Goal: Task Accomplishment & Management: Manage account settings

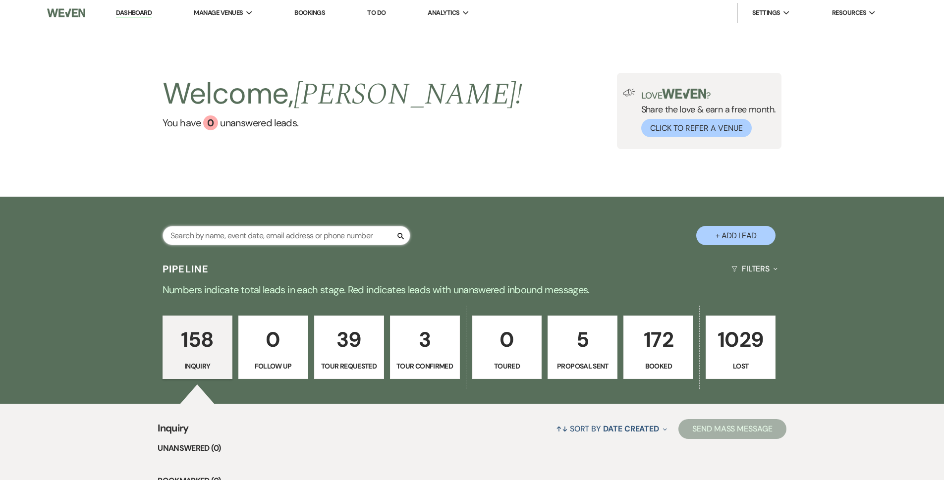
click at [297, 235] on input "text" at bounding box center [287, 235] width 248 height 19
type input "[PERSON_NAME]"
select select "8"
select select "6"
select select "8"
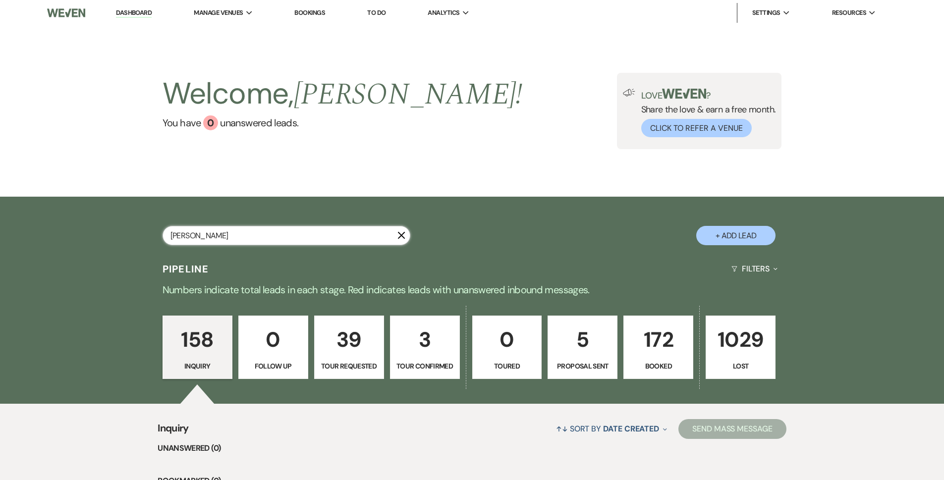
select select "8"
select select "5"
select select "8"
select select "5"
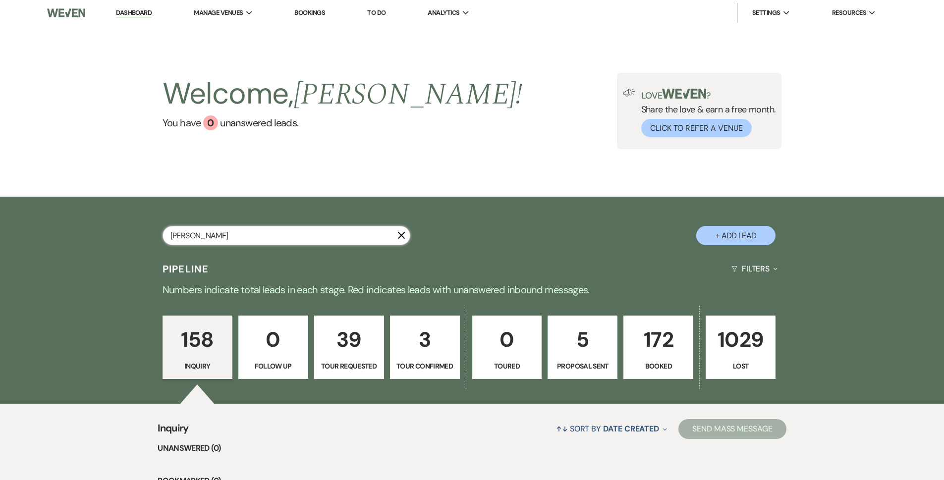
select select "8"
select select "5"
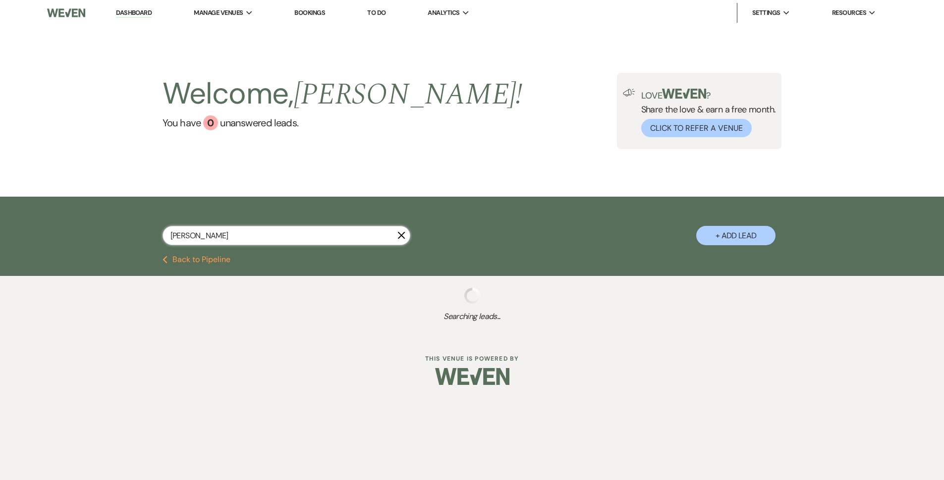
select select "8"
select select "6"
select select "8"
select select "5"
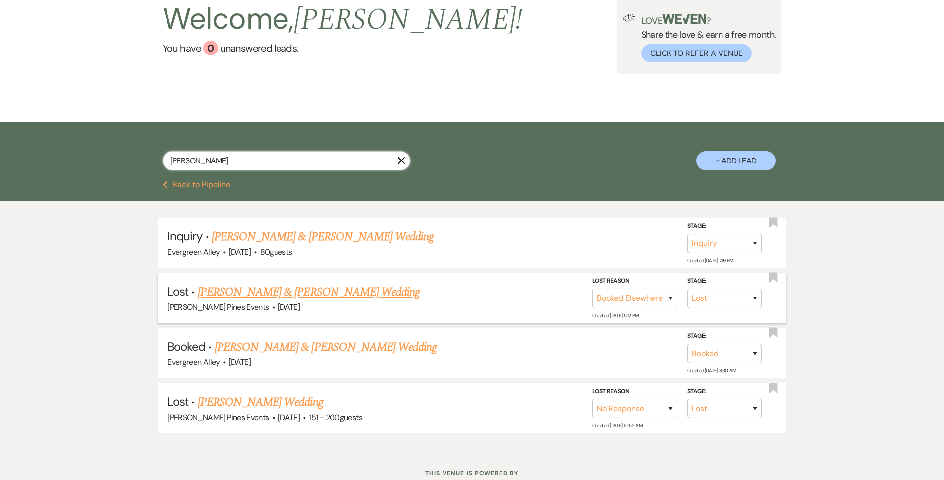
scroll to position [99, 0]
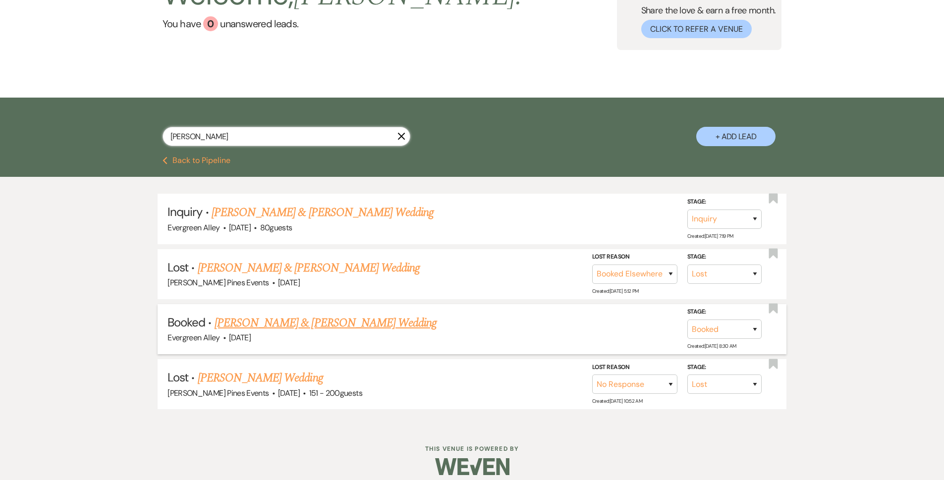
type input "[PERSON_NAME]"
click at [325, 329] on link "[PERSON_NAME] & [PERSON_NAME] Wedding" at bounding box center [326, 323] width 222 height 18
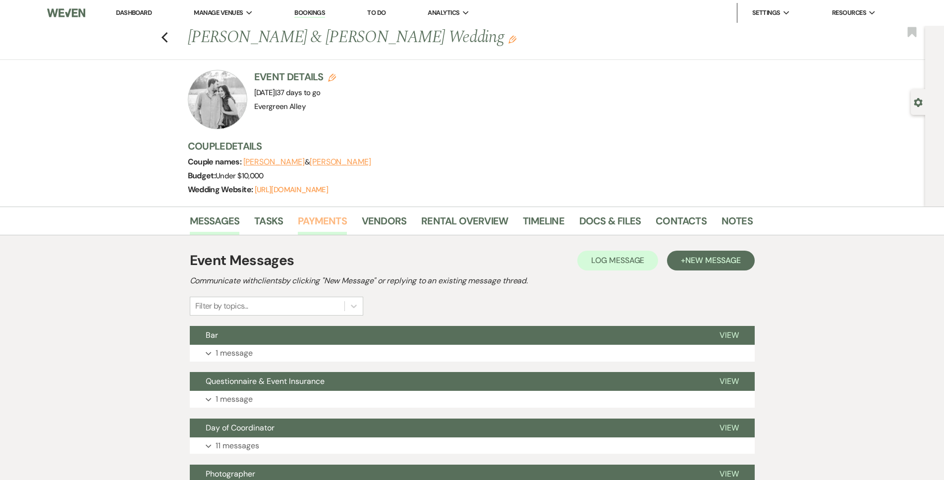
click at [335, 223] on link "Payments" at bounding box center [322, 224] width 49 height 22
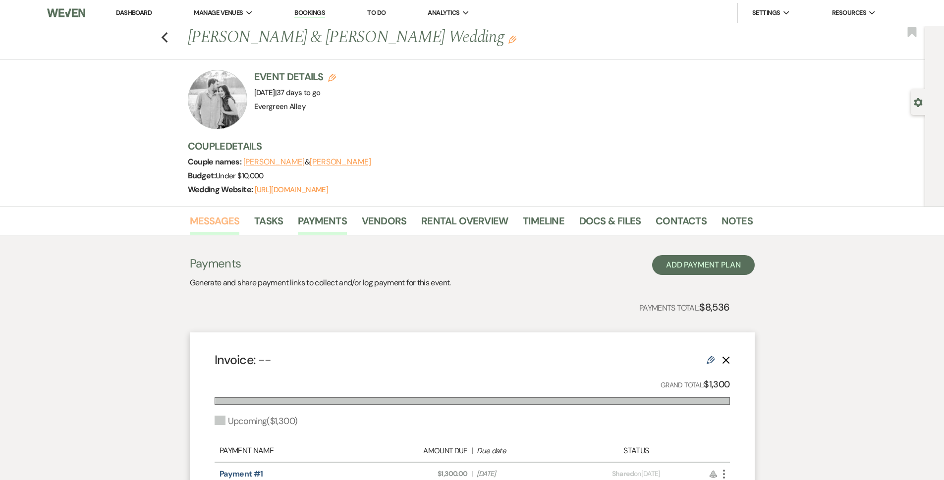
click at [217, 224] on link "Messages" at bounding box center [215, 224] width 50 height 22
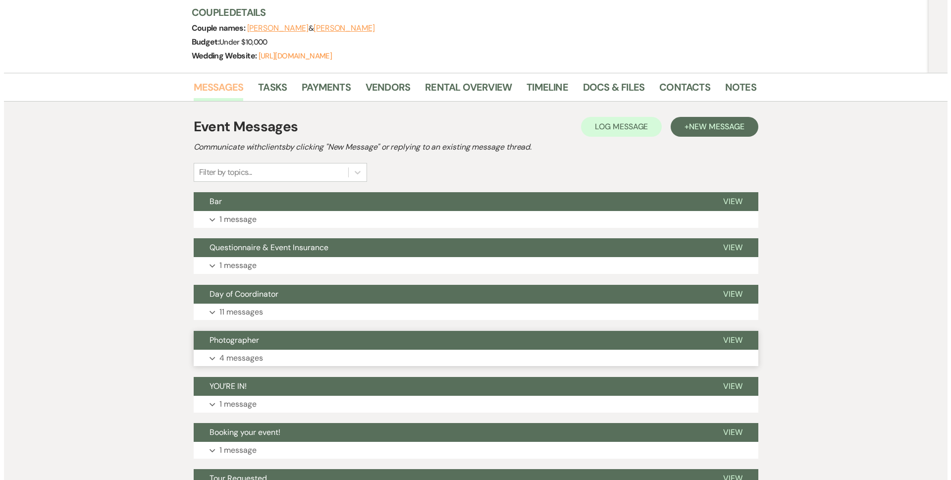
scroll to position [237, 0]
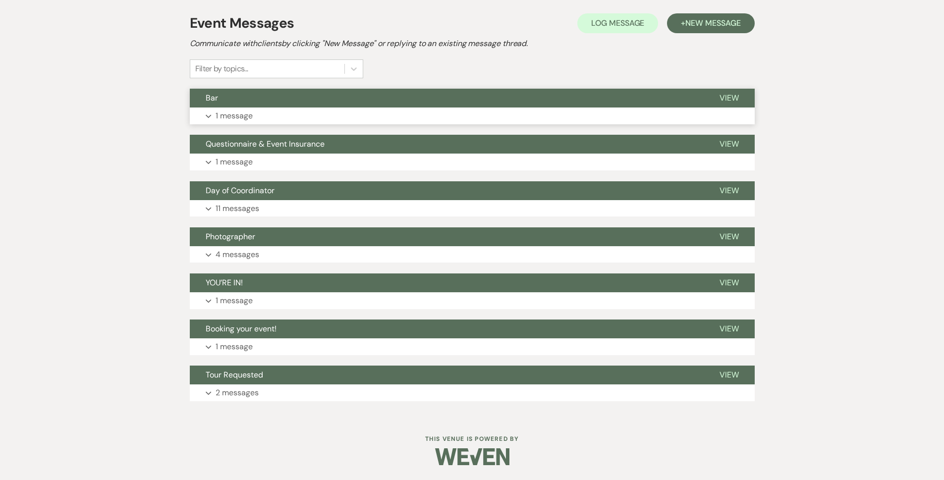
click at [235, 115] on p "1 message" at bounding box center [234, 116] width 37 height 13
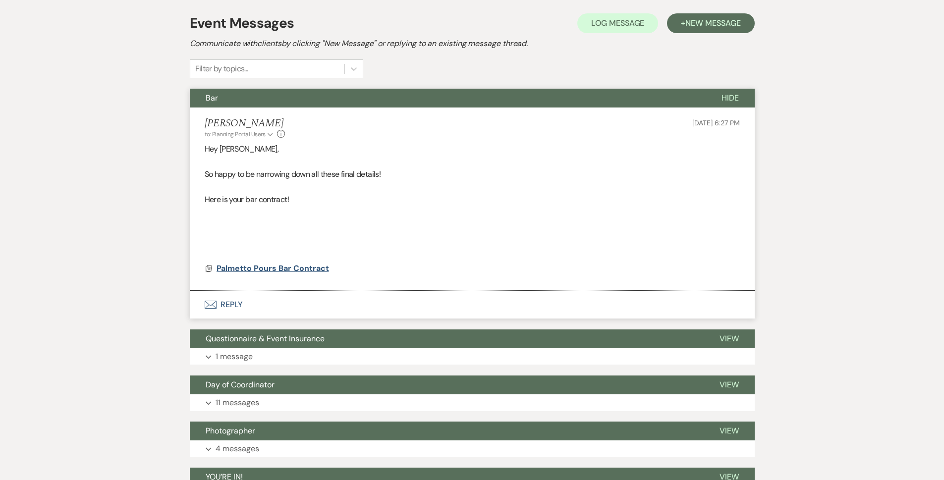
click at [267, 273] on span "Palmetto Pours Bar Contract" at bounding box center [273, 268] width 112 height 10
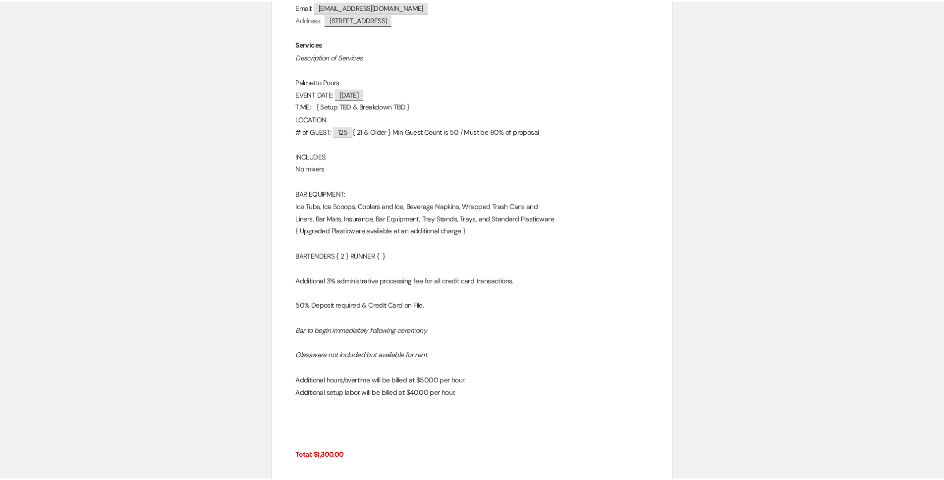
scroll to position [0, 0]
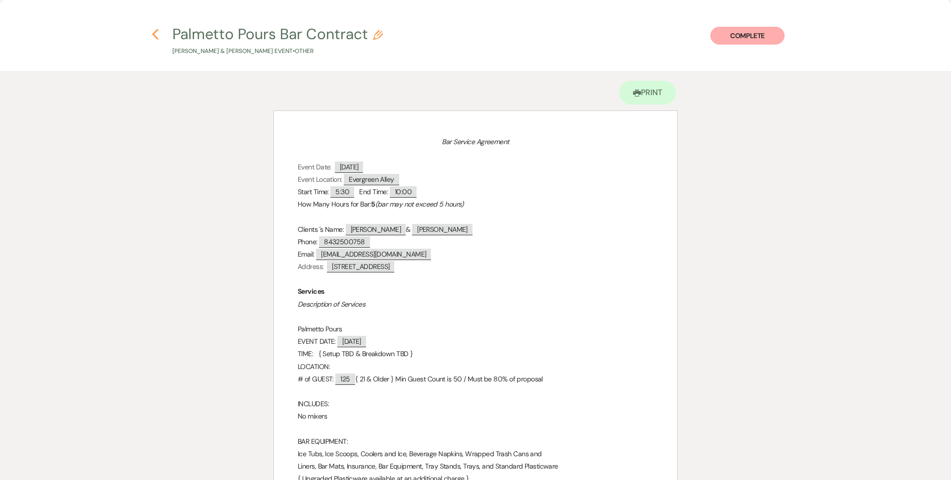
click at [152, 34] on icon "Previous" at bounding box center [155, 34] width 7 height 12
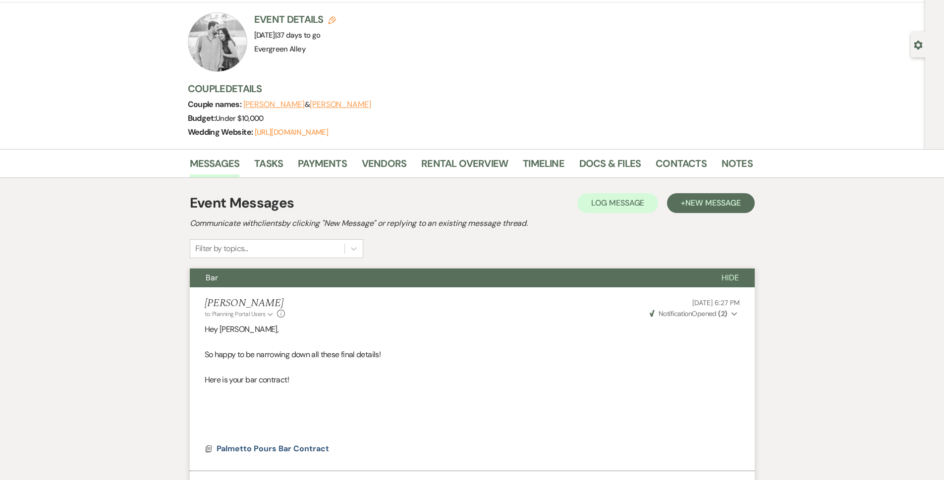
scroll to position [39, 0]
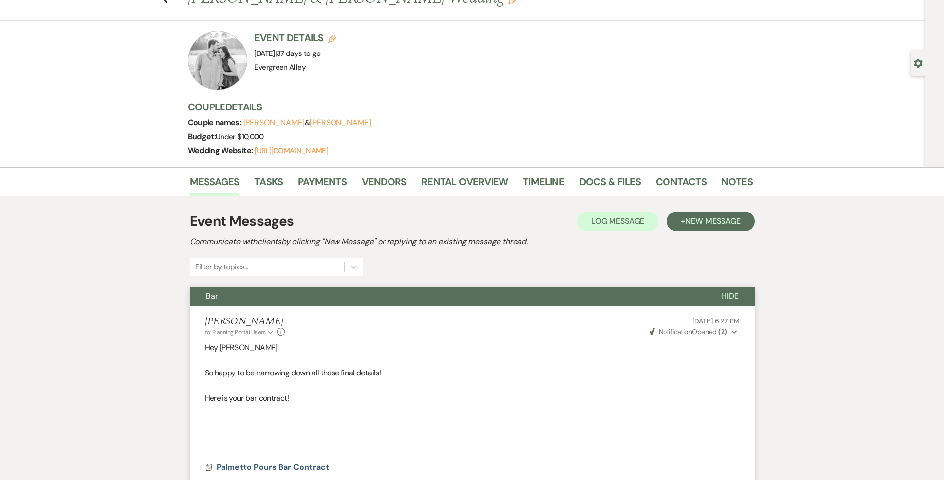
click at [328, 169] on div "Messages Tasks Payments Vendors Rental Overview Timeline Docs & Files Contacts …" at bounding box center [472, 181] width 944 height 29
click at [331, 174] on link "Payments" at bounding box center [322, 185] width 49 height 22
